Goal: Information Seeking & Learning: Learn about a topic

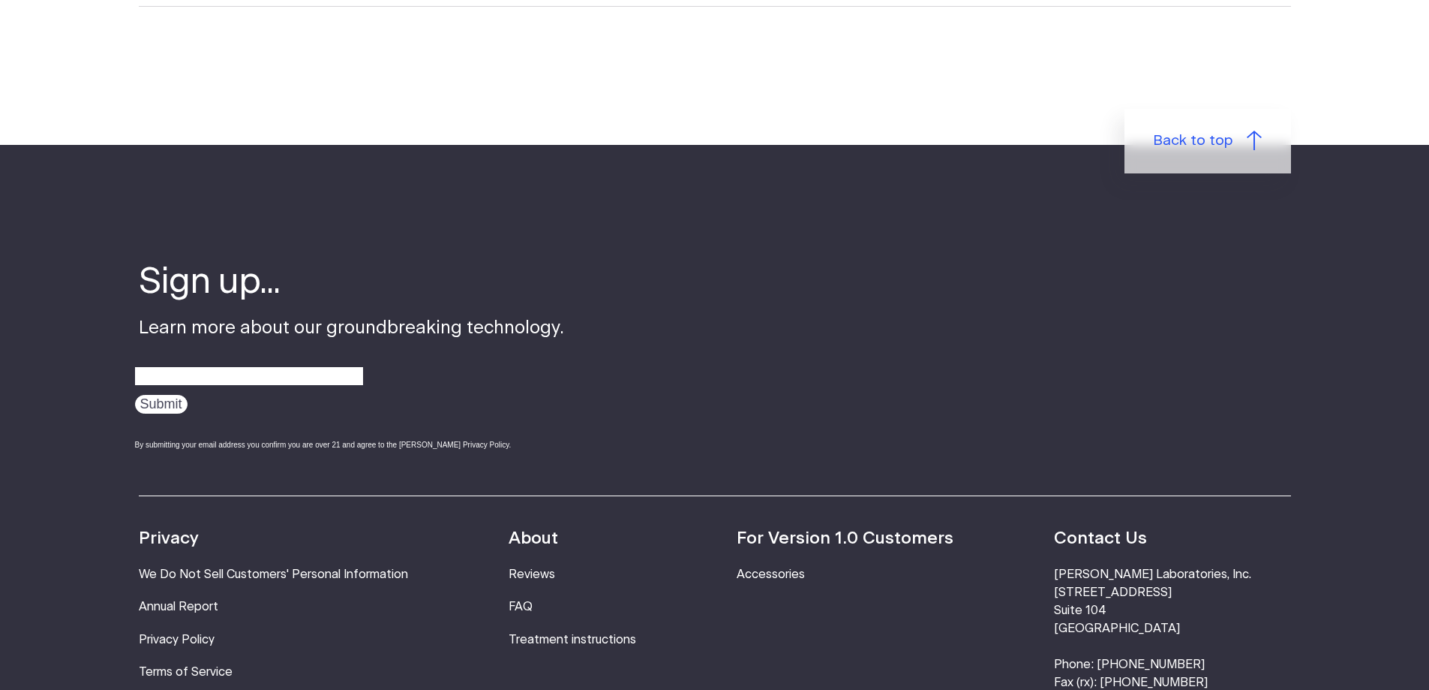
scroll to position [4877, 0]
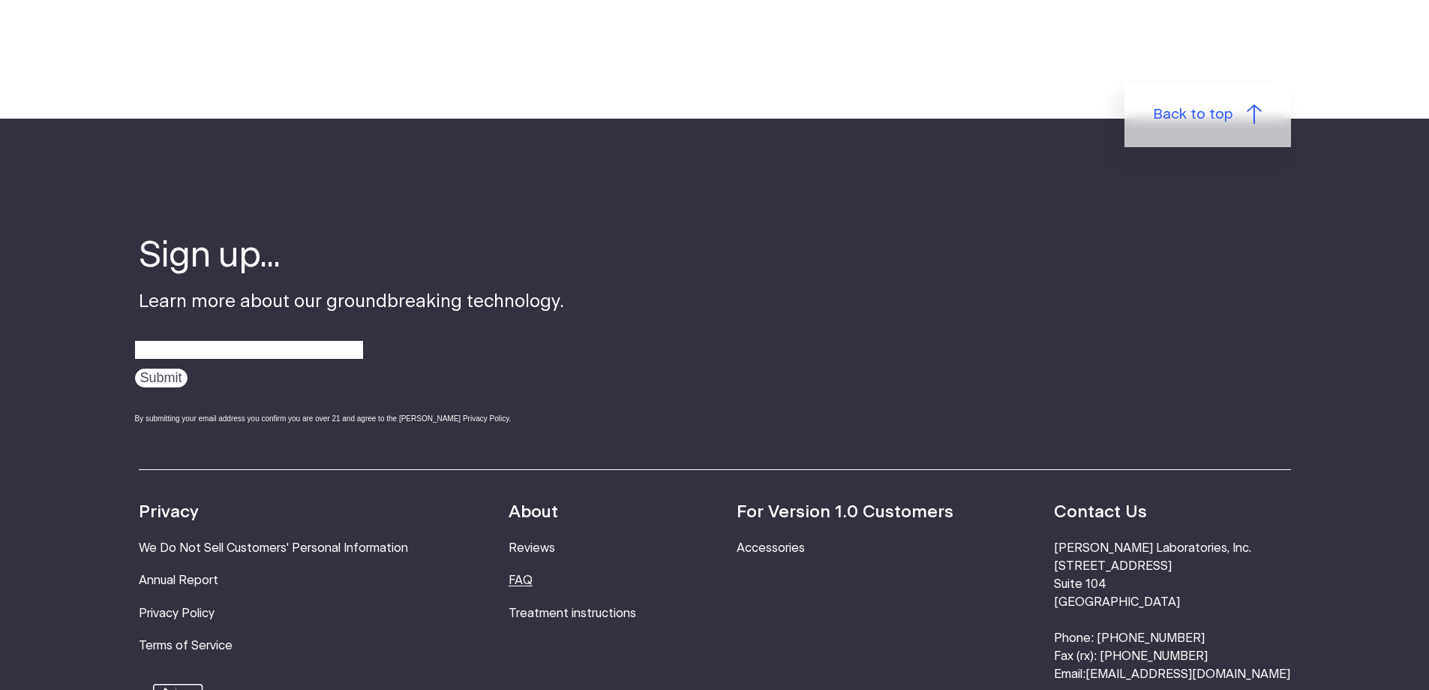
click at [533, 574] on link "FAQ" at bounding box center [521, 580] width 24 height 12
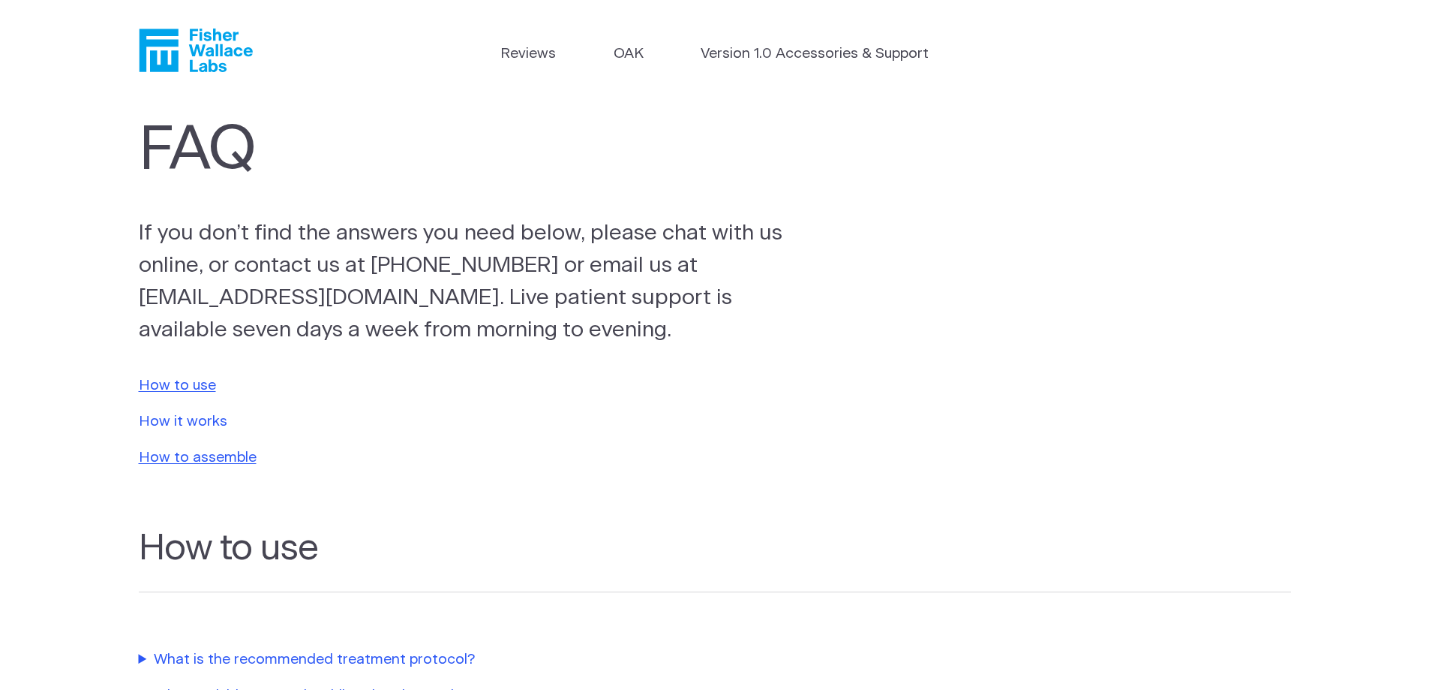
click at [195, 427] on link "How it works" at bounding box center [183, 421] width 89 height 14
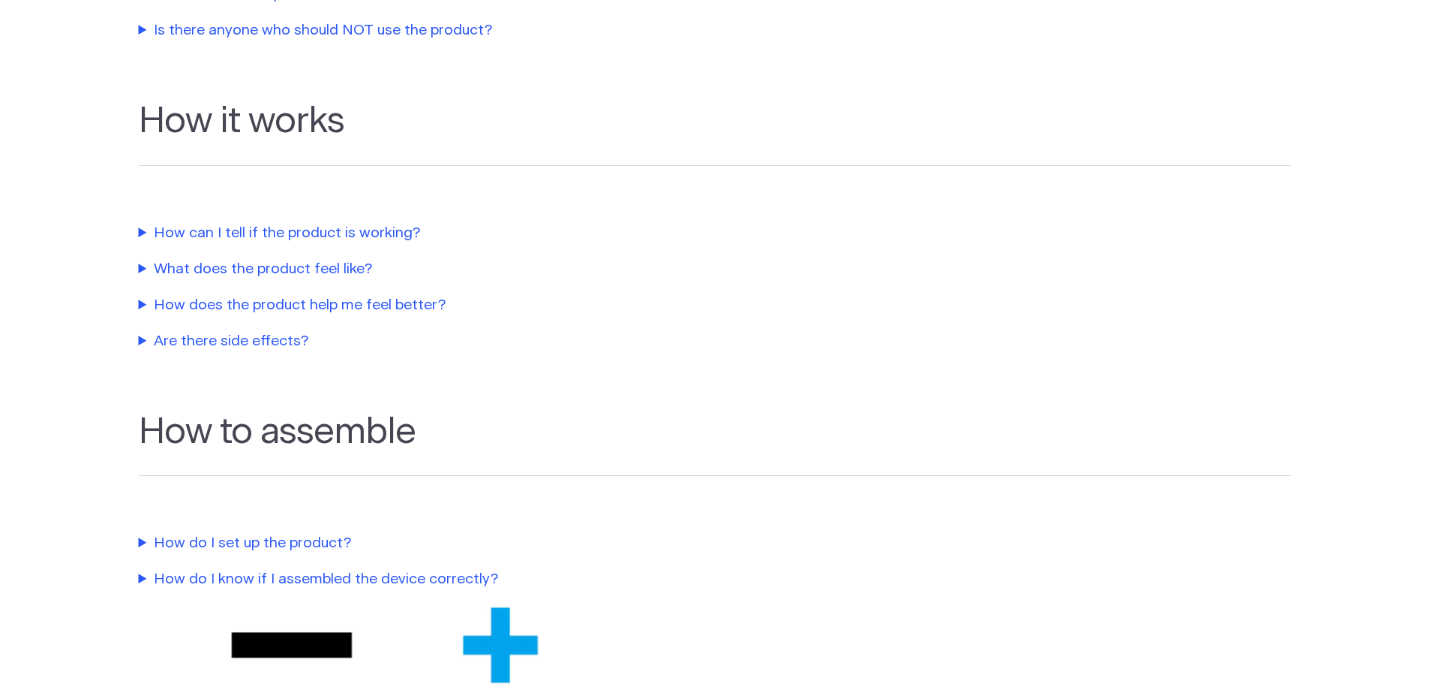
scroll to position [808, 0]
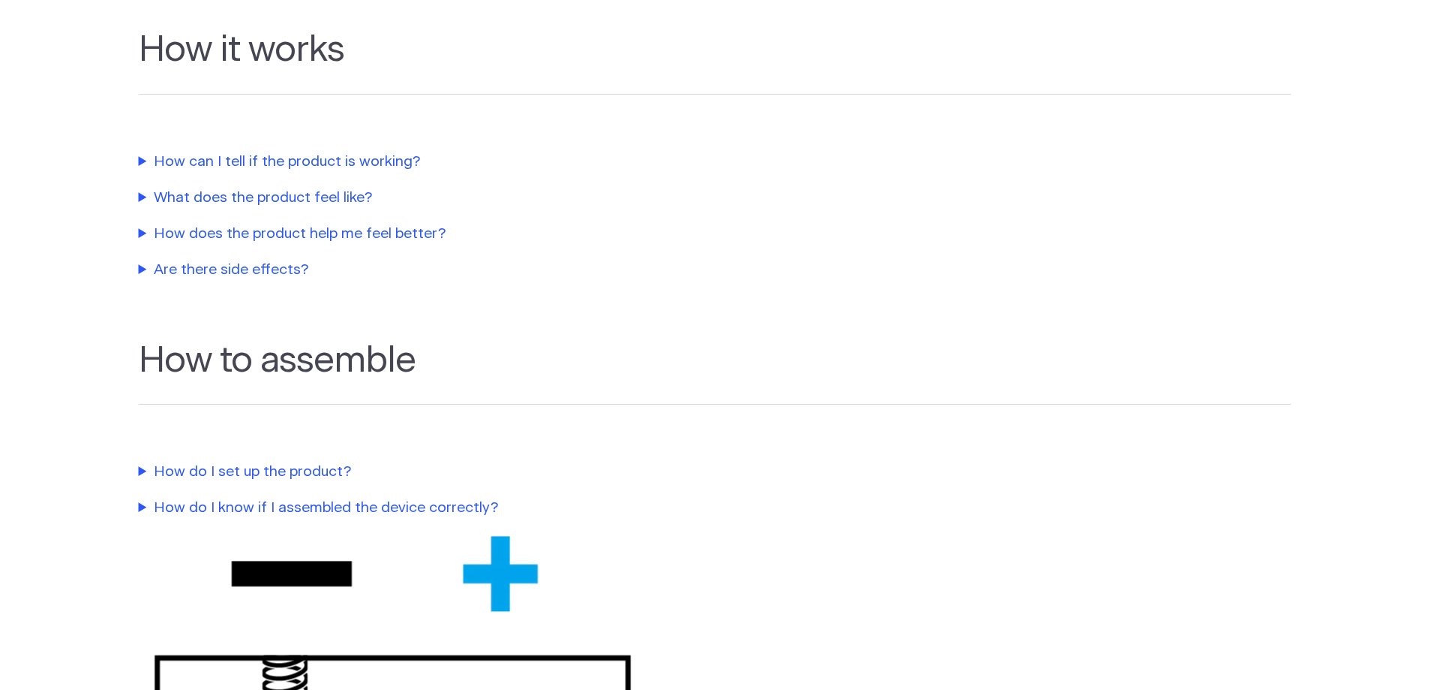
click at [257, 240] on summary "How does the product help me feel better?" at bounding box center [480, 235] width 683 height 22
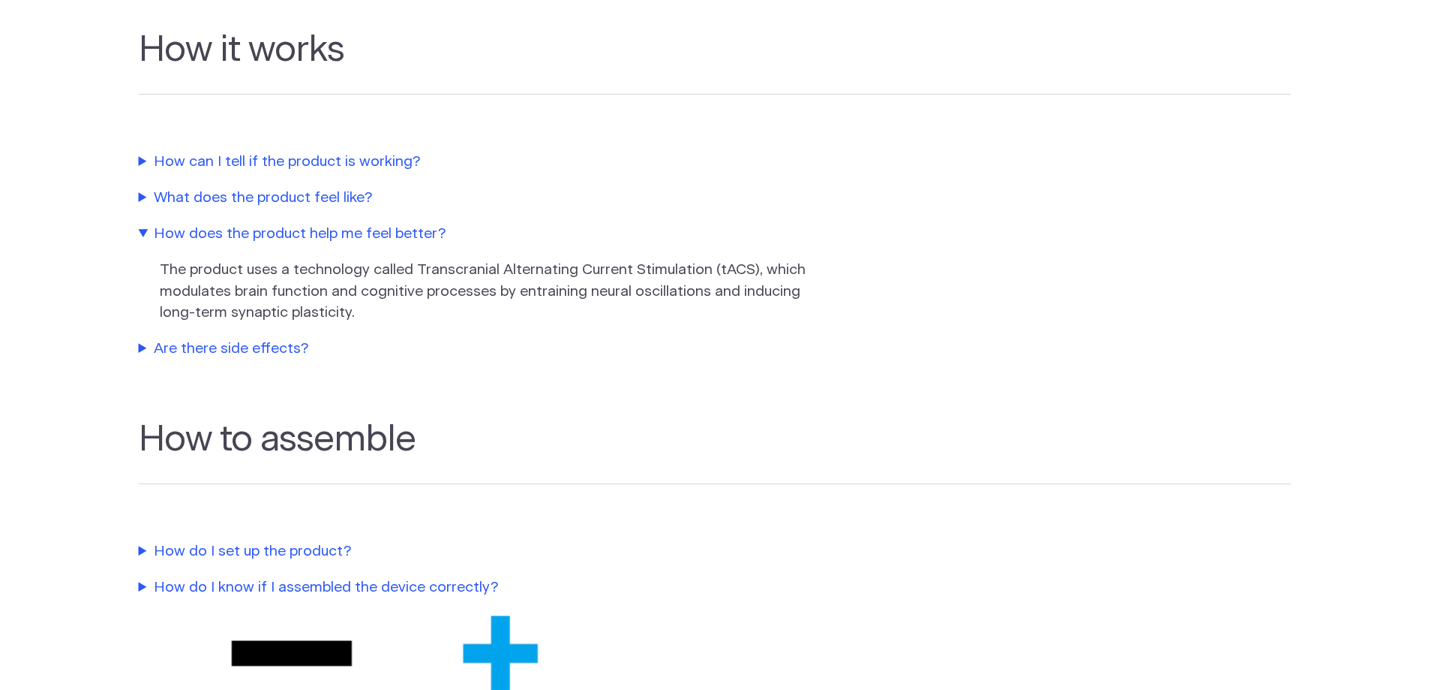
click at [326, 161] on summary "How can I tell if the product is working?" at bounding box center [480, 163] width 683 height 22
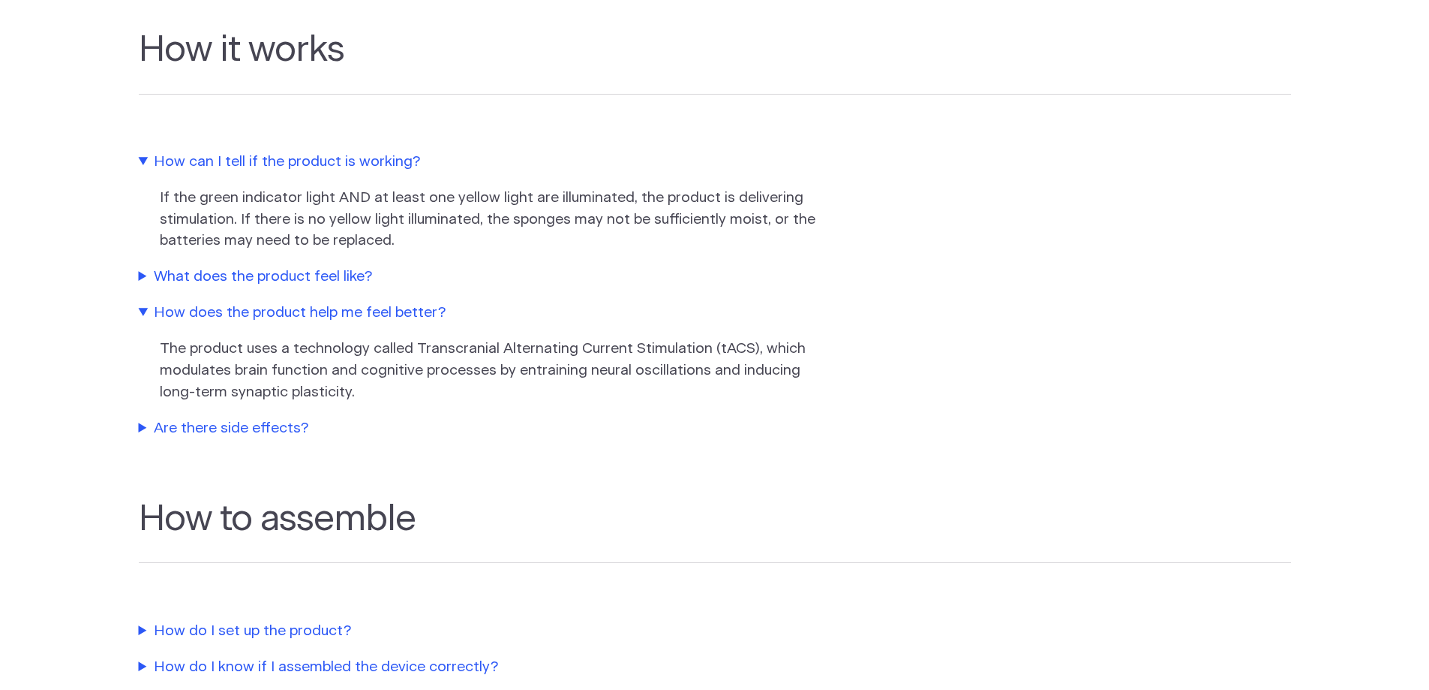
click at [313, 277] on summary "What does the product feel like?" at bounding box center [480, 277] width 683 height 22
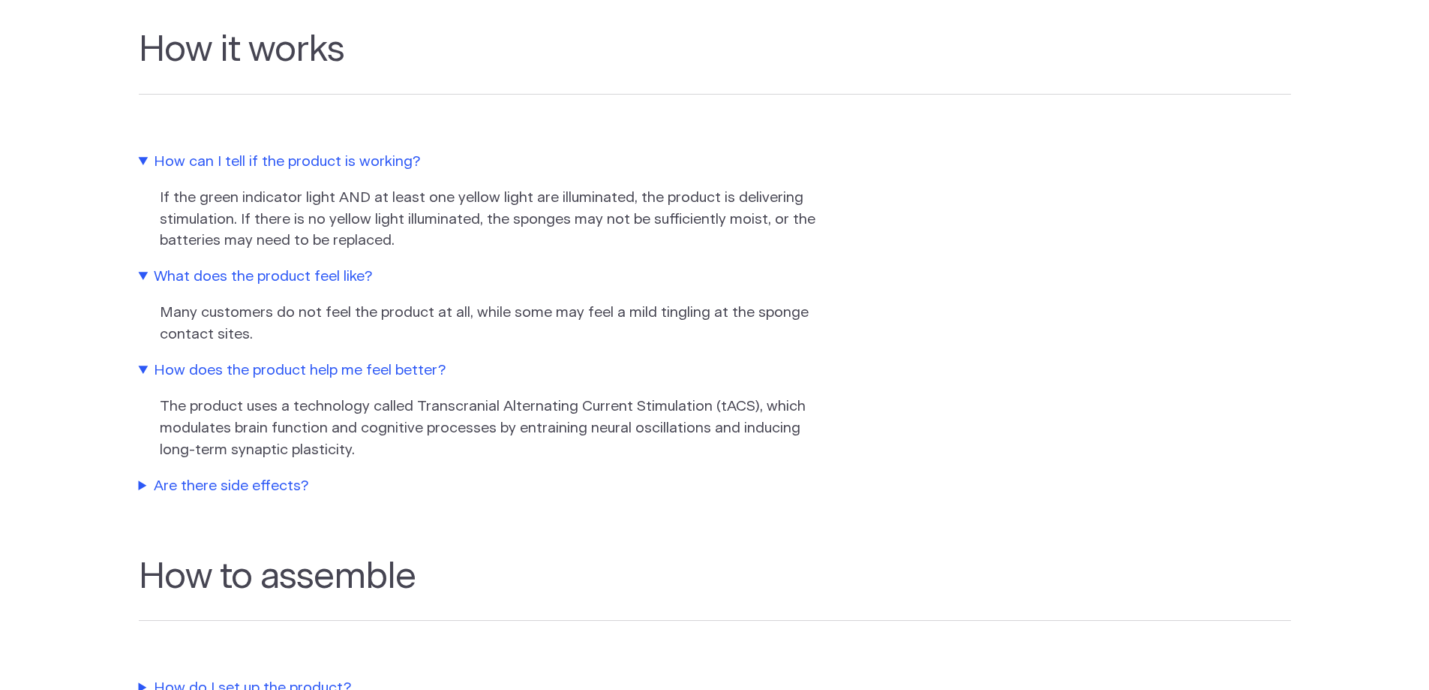
click at [274, 479] on summary "Are there side effects?" at bounding box center [480, 487] width 683 height 22
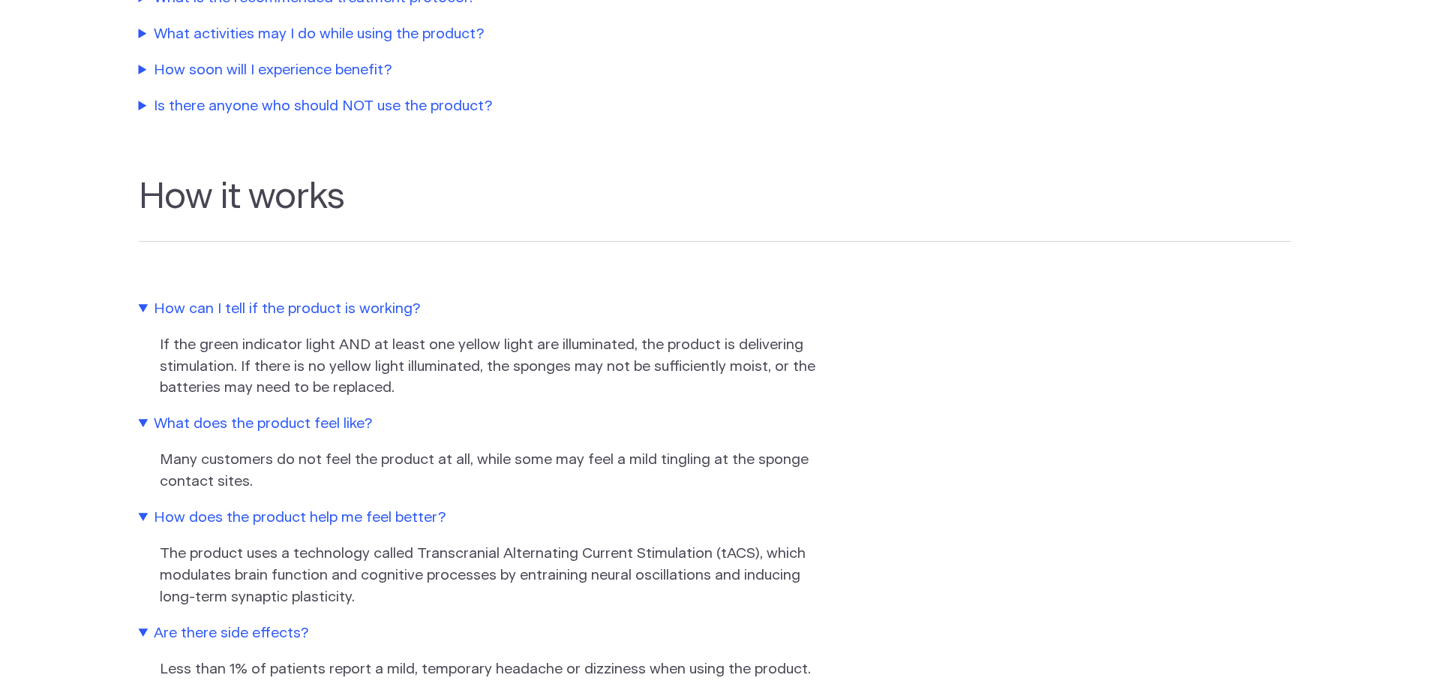
scroll to position [658, 0]
